Goal: Check status: Check status

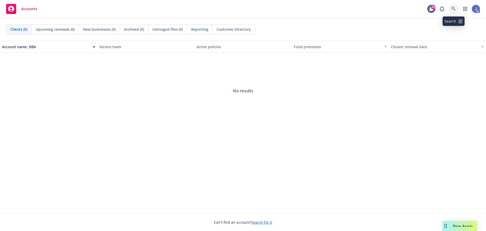
click at [452, 9] on icon at bounding box center [453, 9] width 4 height 4
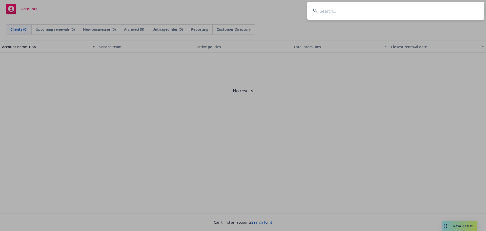
click at [347, 12] on input at bounding box center [395, 11] width 177 height 18
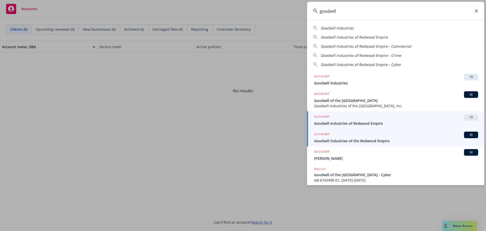
type input "goodwill"
click at [364, 139] on span "Goodwill Industries of the Redwood Empire" at bounding box center [396, 140] width 164 height 5
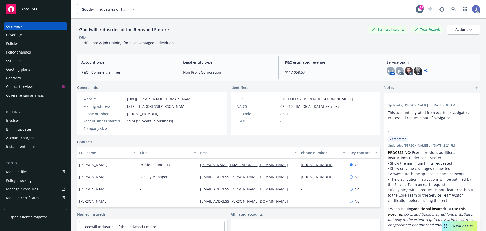
click at [15, 44] on div "Policies" at bounding box center [12, 43] width 13 height 8
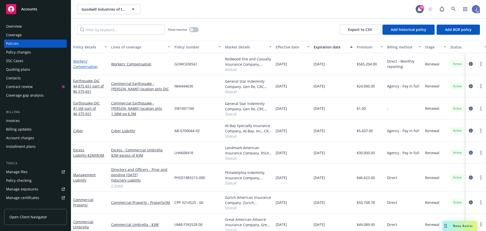
click at [81, 68] on link "Workers' Compensation" at bounding box center [85, 64] width 25 height 10
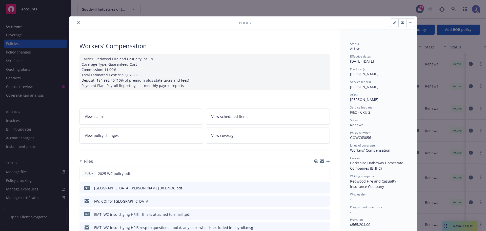
click at [109, 119] on link "View claims" at bounding box center [141, 116] width 124 height 16
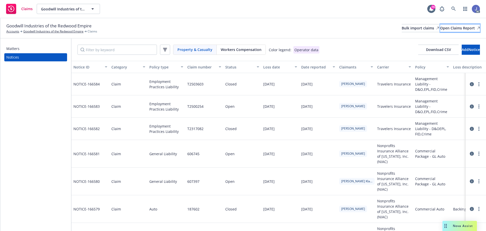
click at [463, 29] on div "Open Claims Report" at bounding box center [460, 28] width 40 height 8
